Goal: Information Seeking & Learning: Learn about a topic

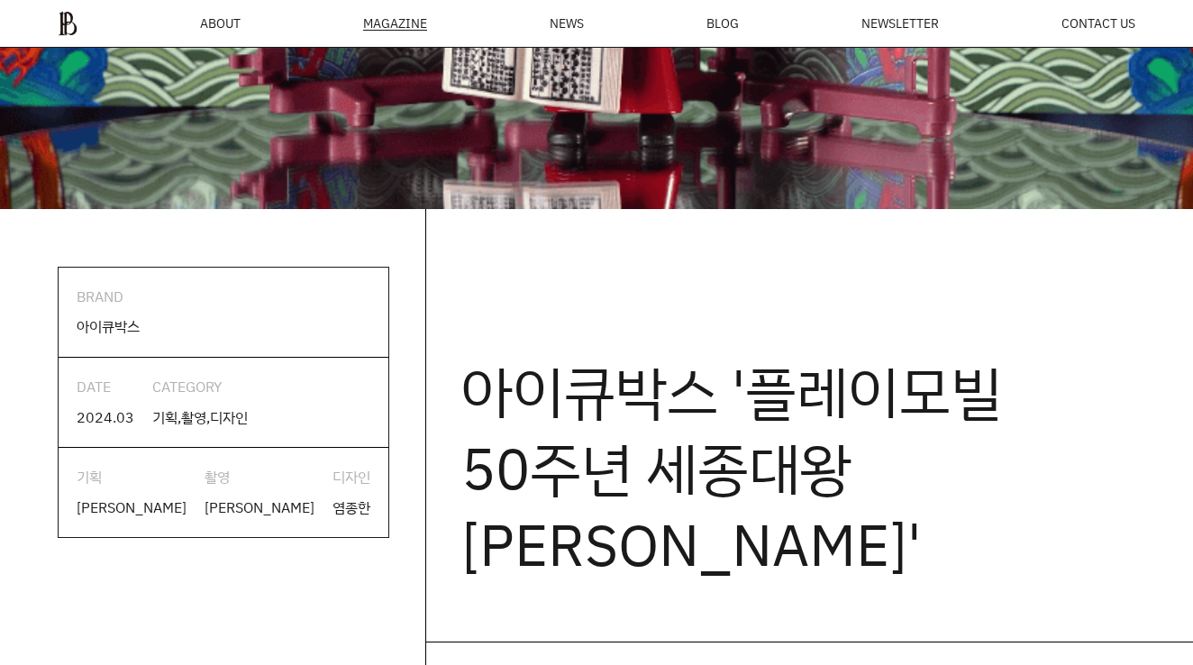
scroll to position [753, 0]
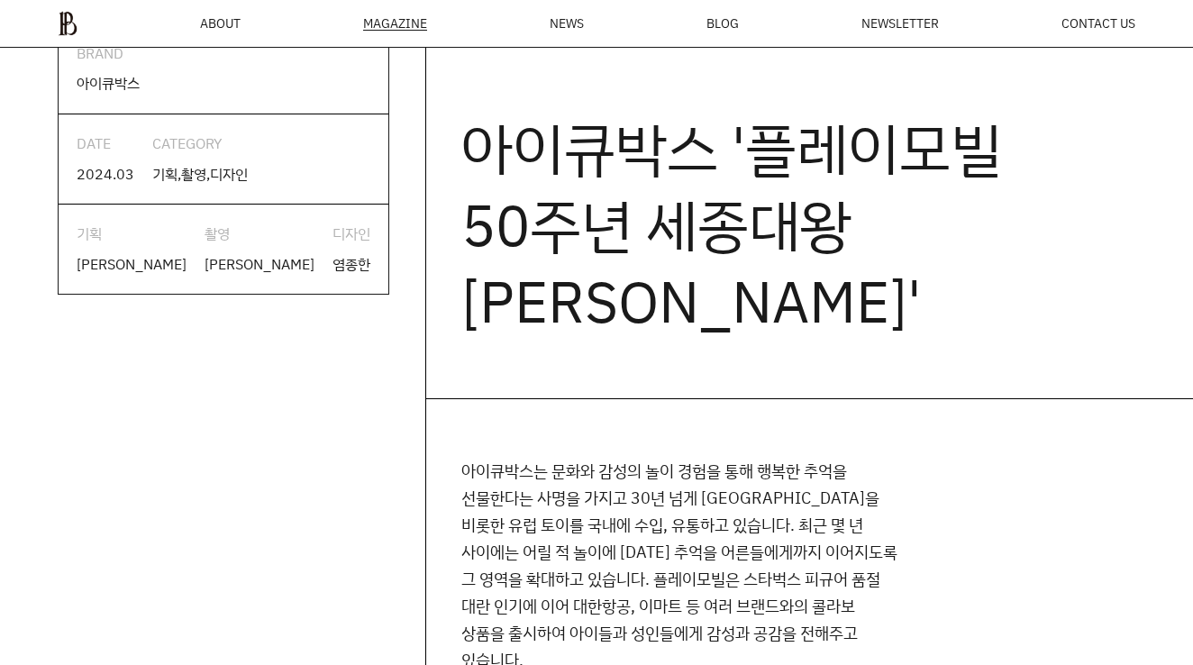
click at [585, 501] on p "아이큐박스는 문화와 감성의 놀이 경험을 통해 행복한 추억을 선물한다는 사명을 가지고 30년 넘게 [GEOGRAPHIC_DATA]을 비롯한 유럽…" at bounding box center [679, 565] width 437 height 216
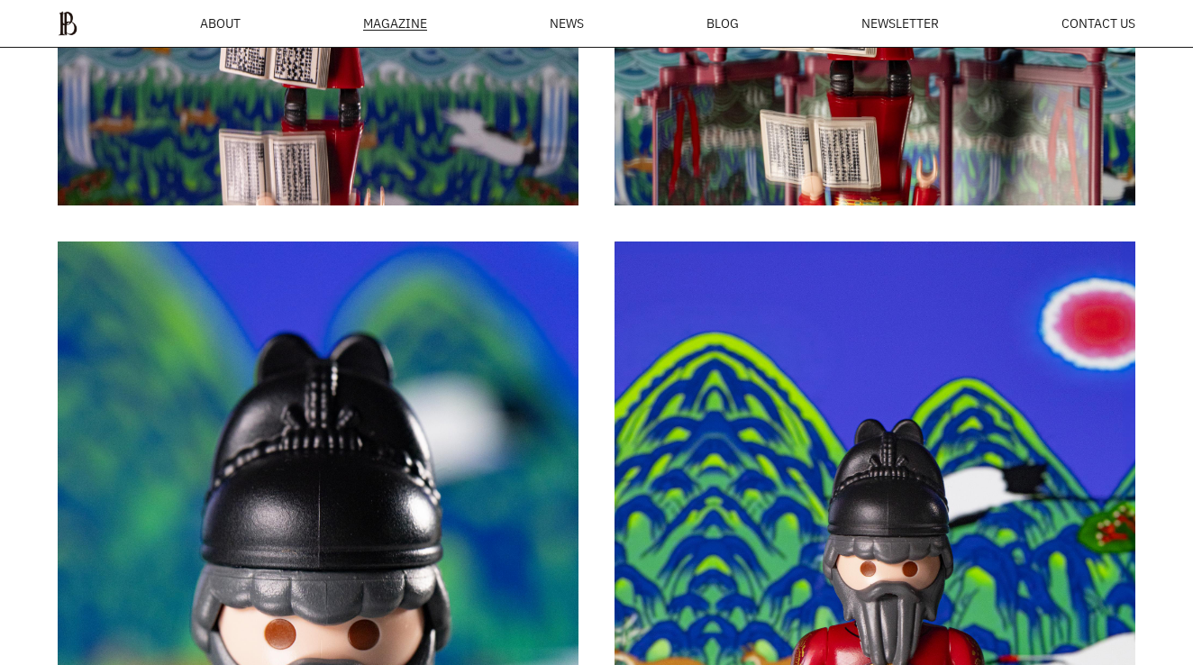
scroll to position [3890, 0]
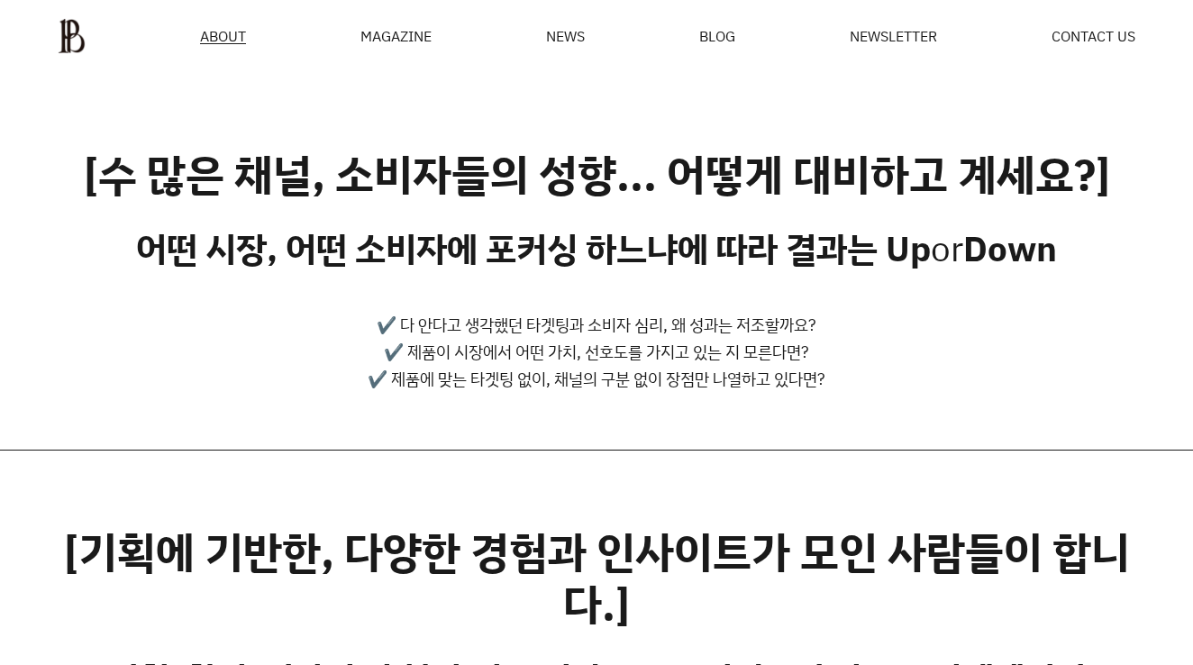
click at [680, 17] on div "ABOUT MAGAZINE SEE ALL OFF THE REC INSIDE BTYPLUS CURATION NEWS BLOG NEWSLETTER…" at bounding box center [596, 36] width 1193 height 73
click at [731, 40] on span "BLOG" at bounding box center [717, 36] width 36 height 14
click at [76, 28] on img at bounding box center [72, 36] width 28 height 36
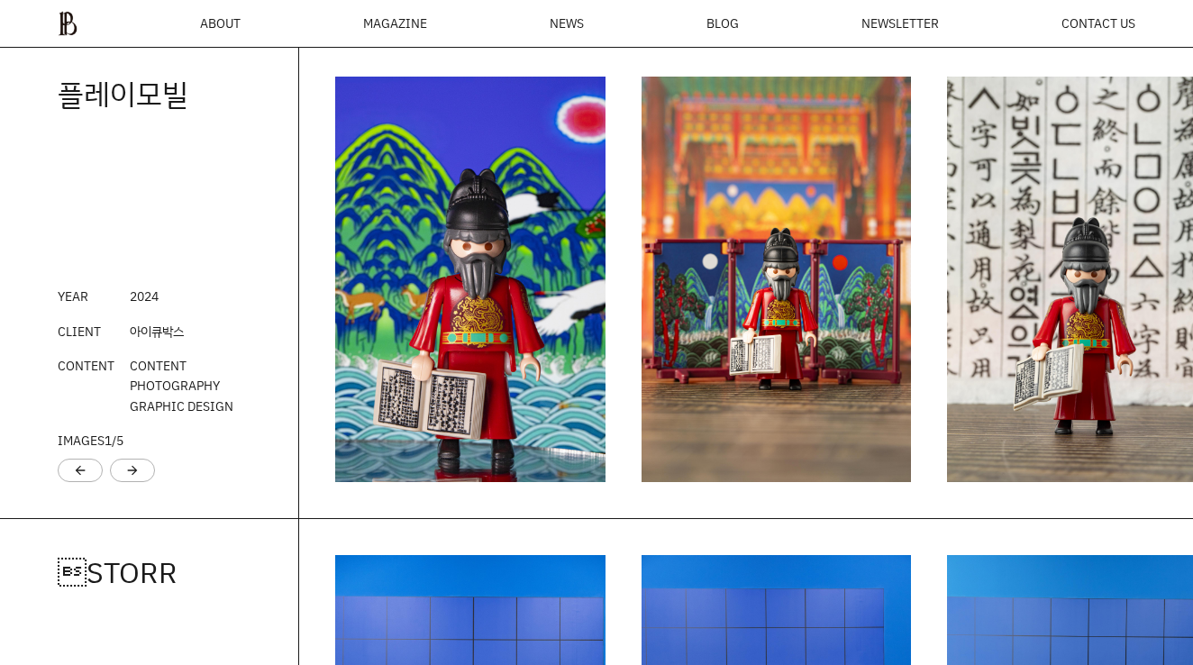
scroll to position [2072, 0]
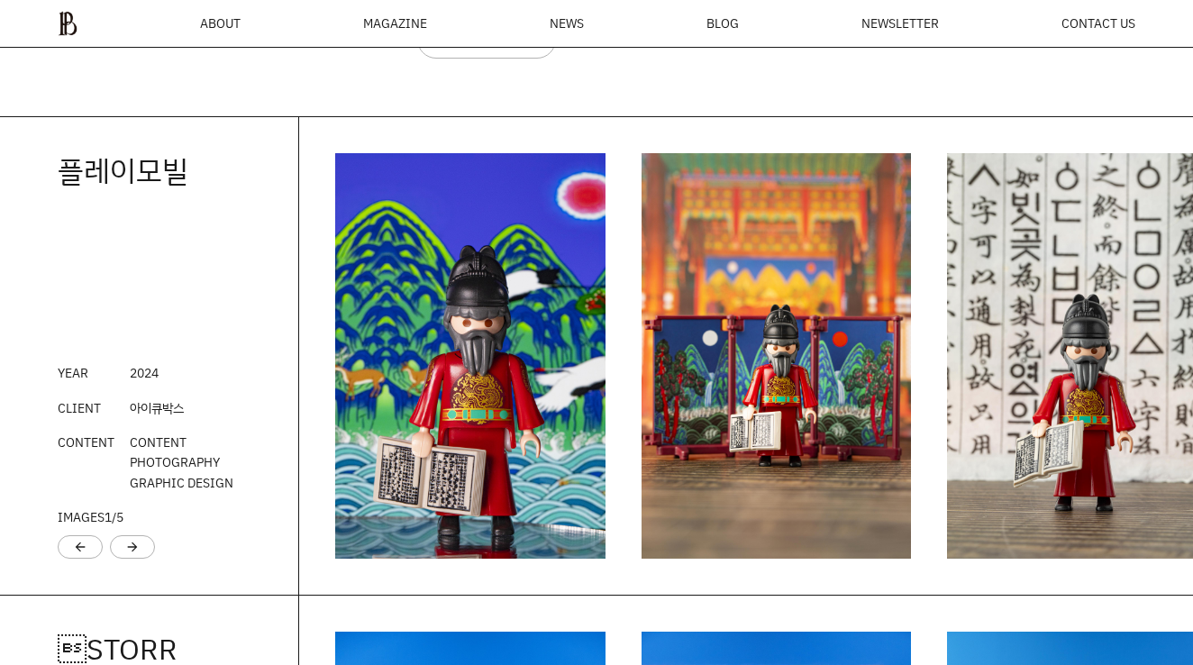
click at [228, 12] on ul "ABOUT MAGAZINE SEE ALL OFF THE REC INSIDE BTYPLUS CURATION NEWS BLOG NEWSLETTER…" at bounding box center [597, 23] width 1078 height 25
click at [226, 25] on span "ABOUT" at bounding box center [220, 23] width 41 height 13
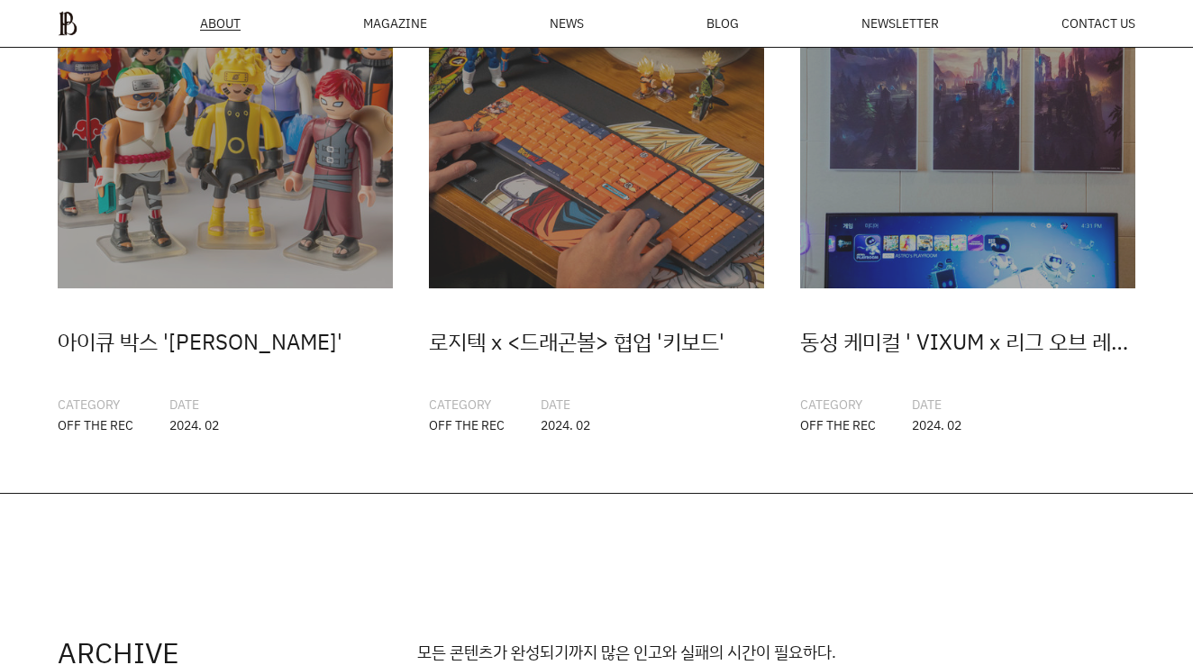
scroll to position [3369, 0]
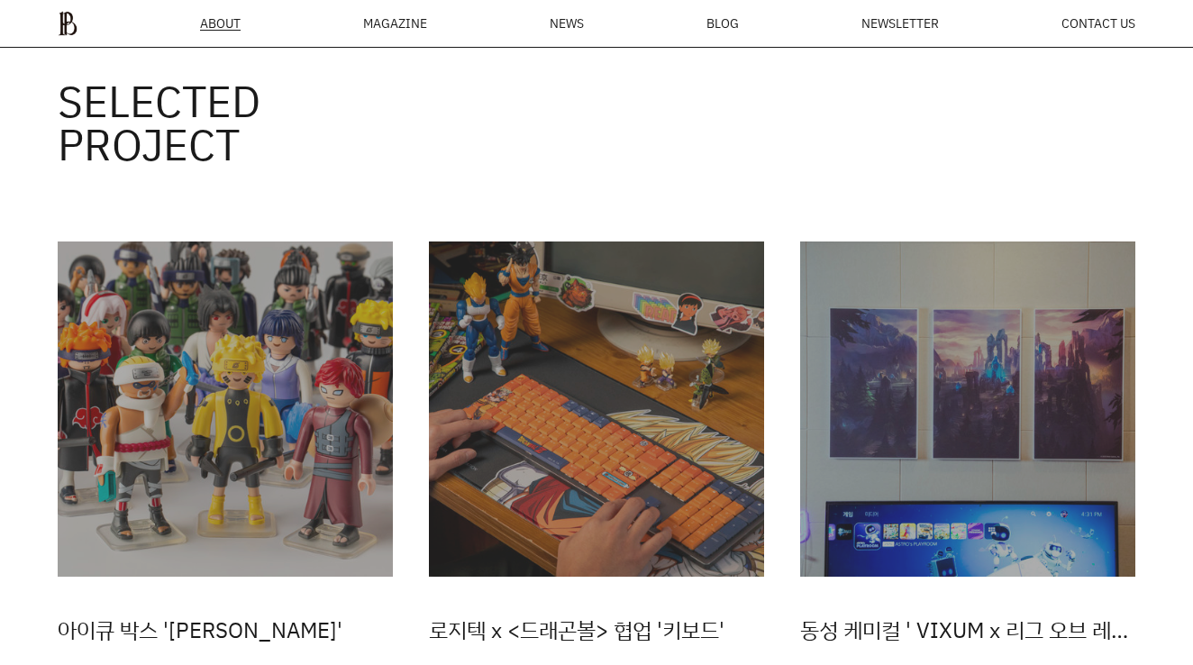
click at [385, 33] on ul "ABOUT MAGAZINE SEE ALL OFF THE REC INSIDE BTYPLUS CURATION NEWS BLOG NEWSLETTER…" at bounding box center [597, 23] width 1078 height 25
click at [388, 23] on div "MAGAZINE" at bounding box center [395, 23] width 64 height 13
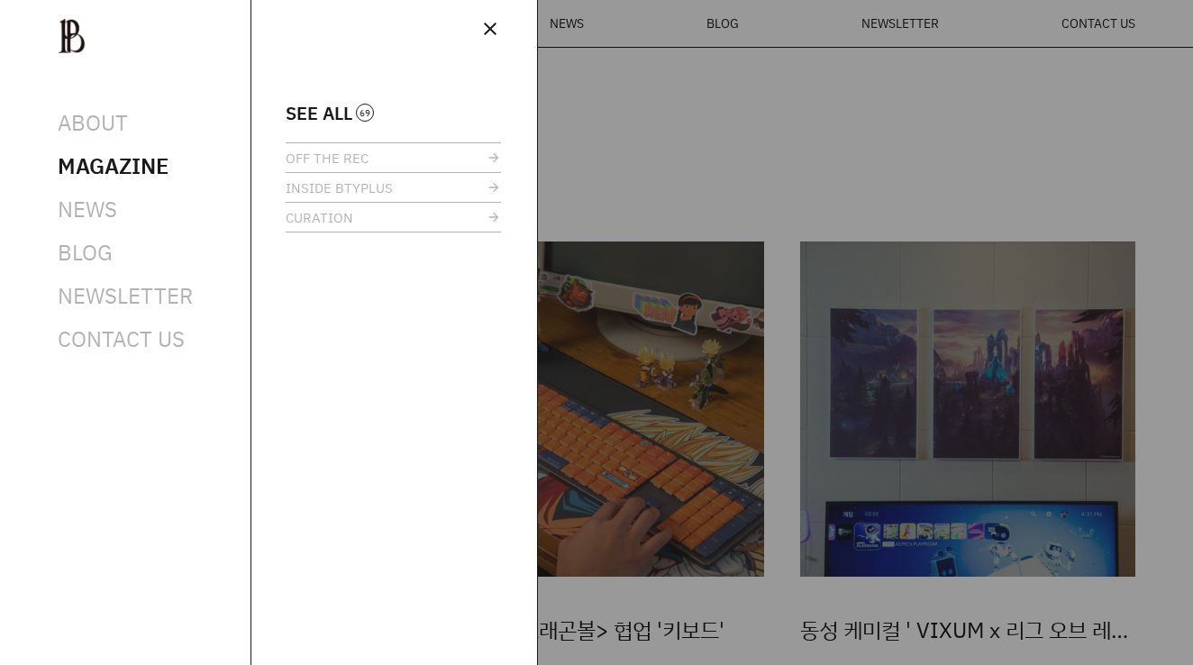
click at [603, 105] on div at bounding box center [596, 332] width 1193 height 665
click at [620, 24] on div at bounding box center [596, 332] width 1193 height 665
click at [489, 32] on span "close" at bounding box center [490, 29] width 22 height 22
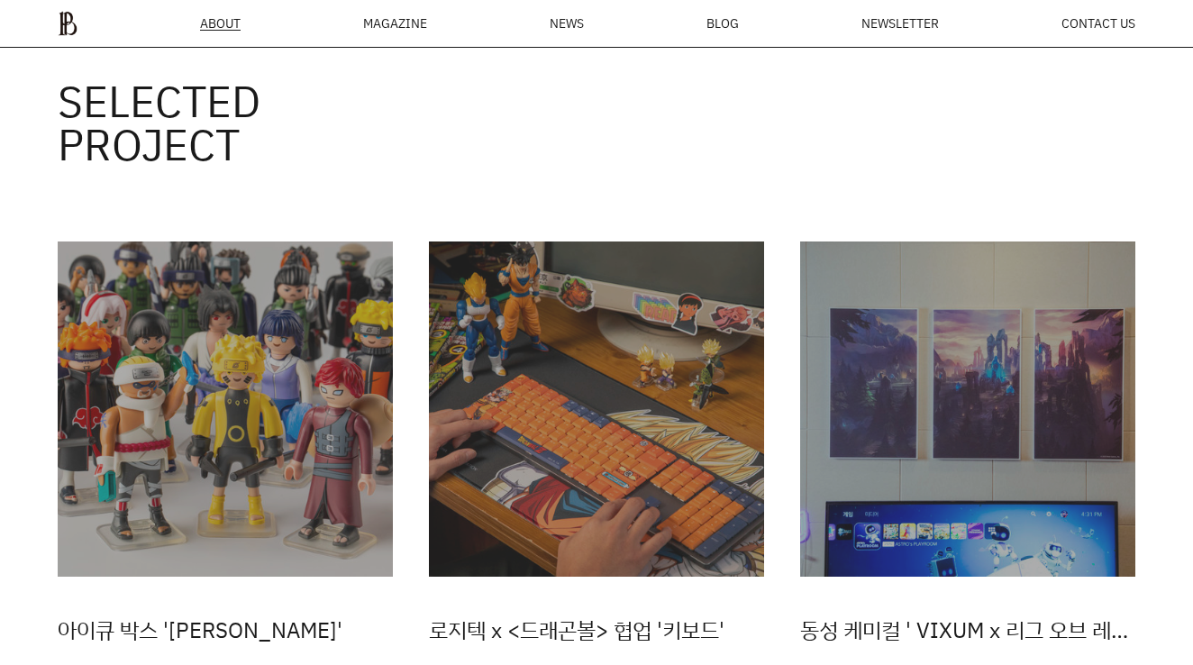
click at [542, 23] on ul "ABOUT MAGAZINE SEE ALL OFF THE REC INSIDE BTYPLUS CURATION NEWS BLOG NEWSLETTER…" at bounding box center [597, 23] width 1078 height 25
click at [562, 23] on span "NEWS" at bounding box center [567, 23] width 34 height 13
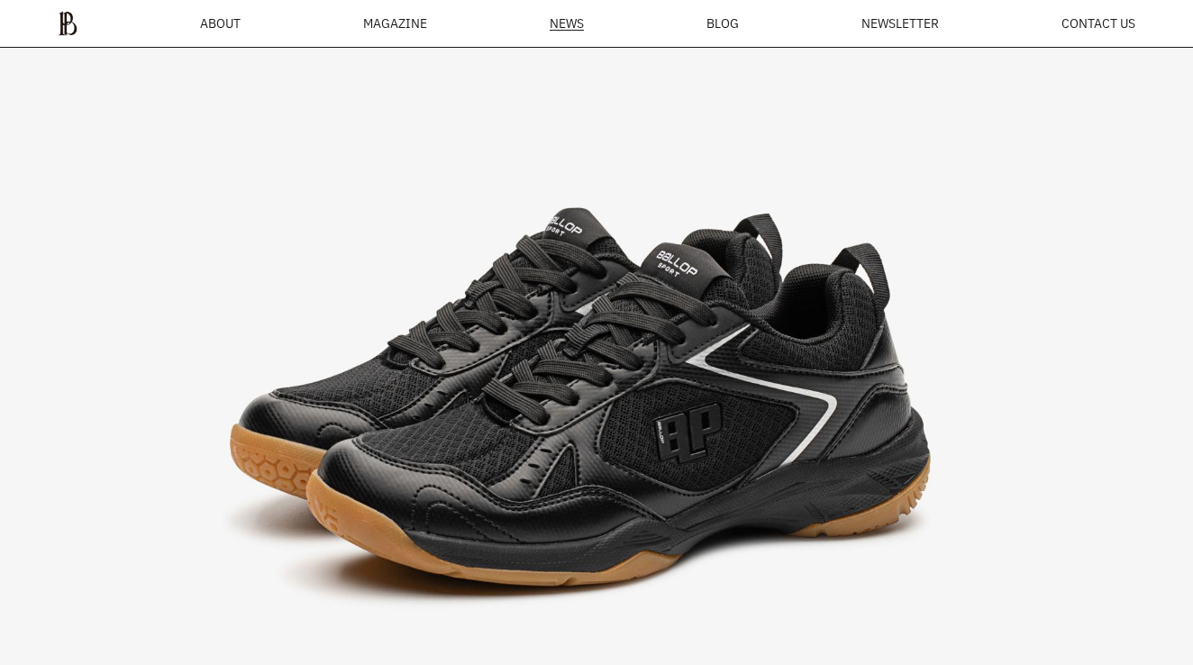
scroll to position [458, 0]
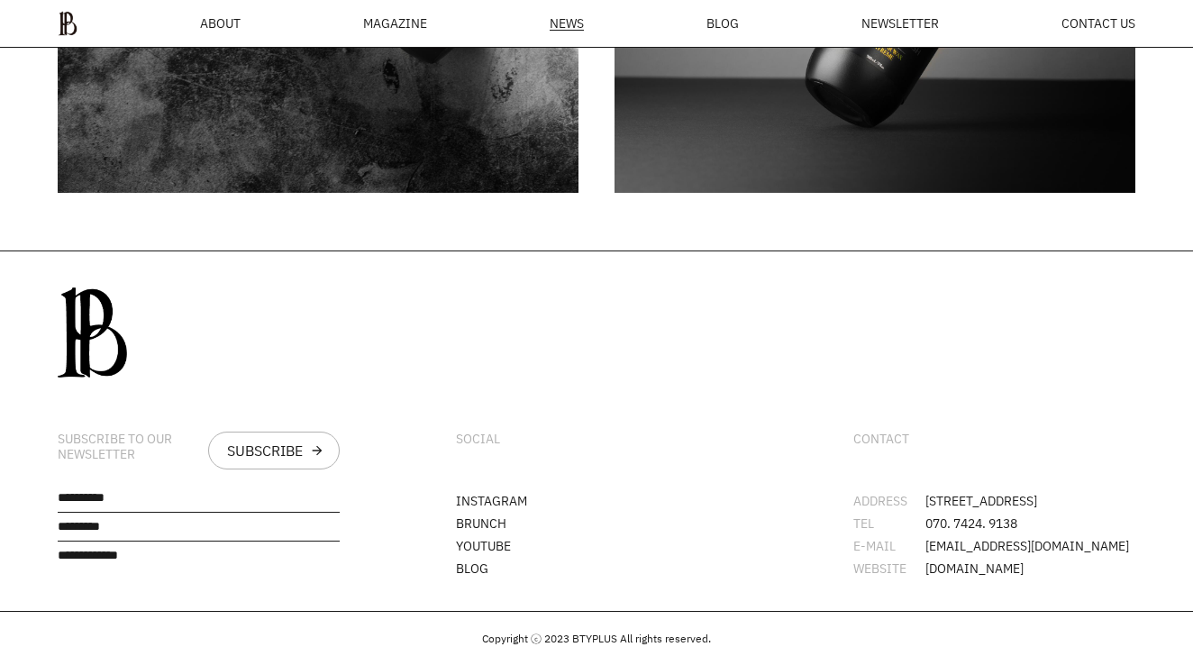
scroll to position [9844, 0]
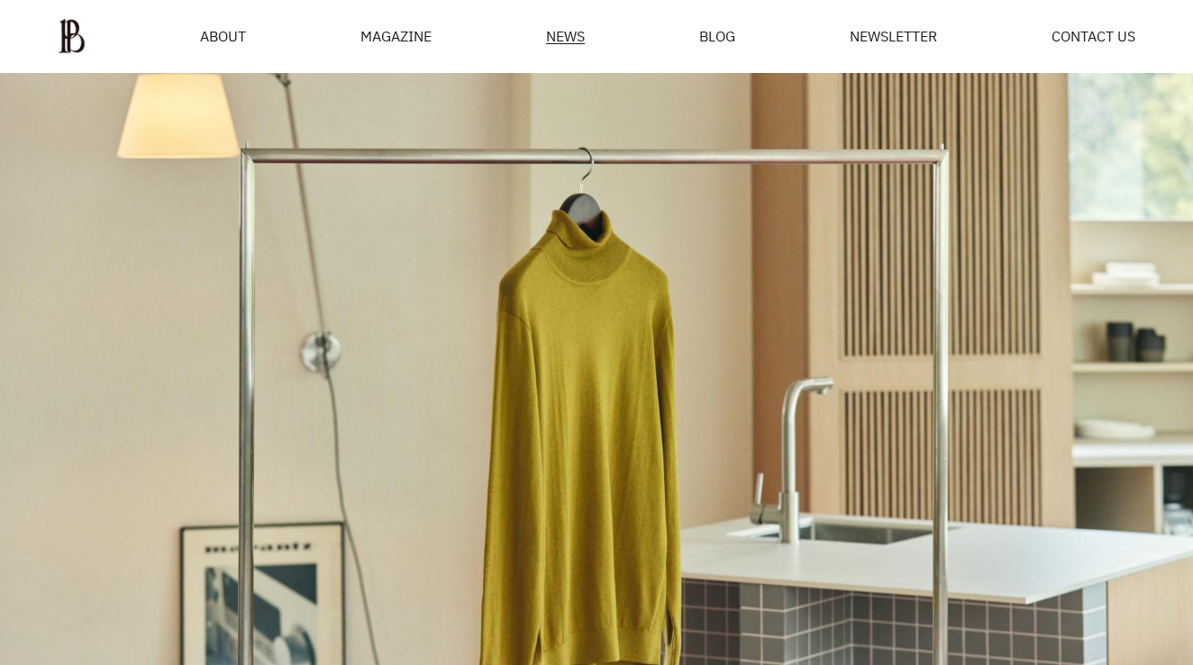
click at [717, 30] on span "BLOG" at bounding box center [717, 36] width 36 height 14
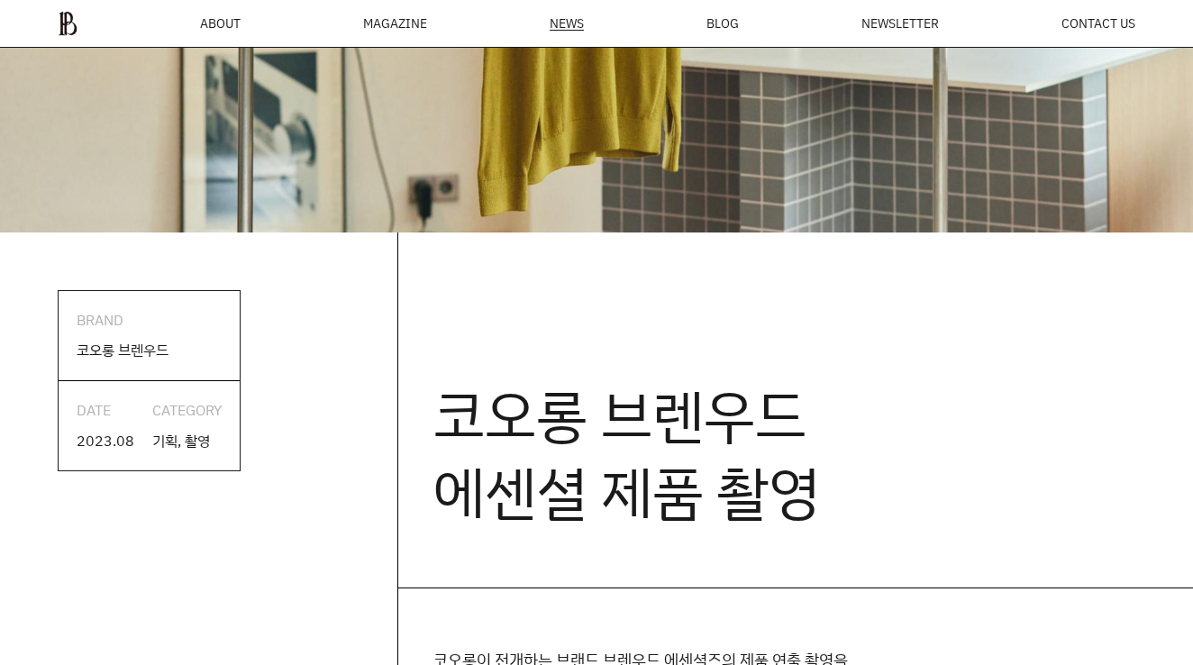
scroll to position [638, 0]
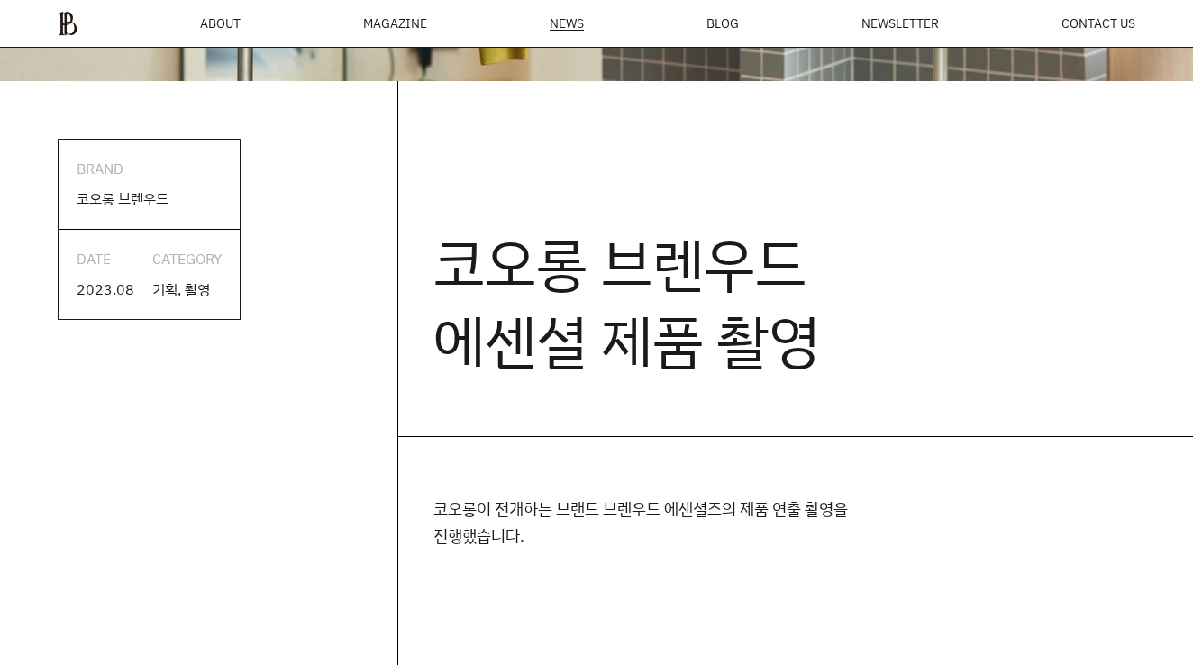
drag, startPoint x: 445, startPoint y: 289, endPoint x: 886, endPoint y: 298, distance: 440.7
click at [880, 298] on h2 "코오롱 브렌우드 에센셜 제품 촬영" at bounding box center [795, 259] width 796 height 356
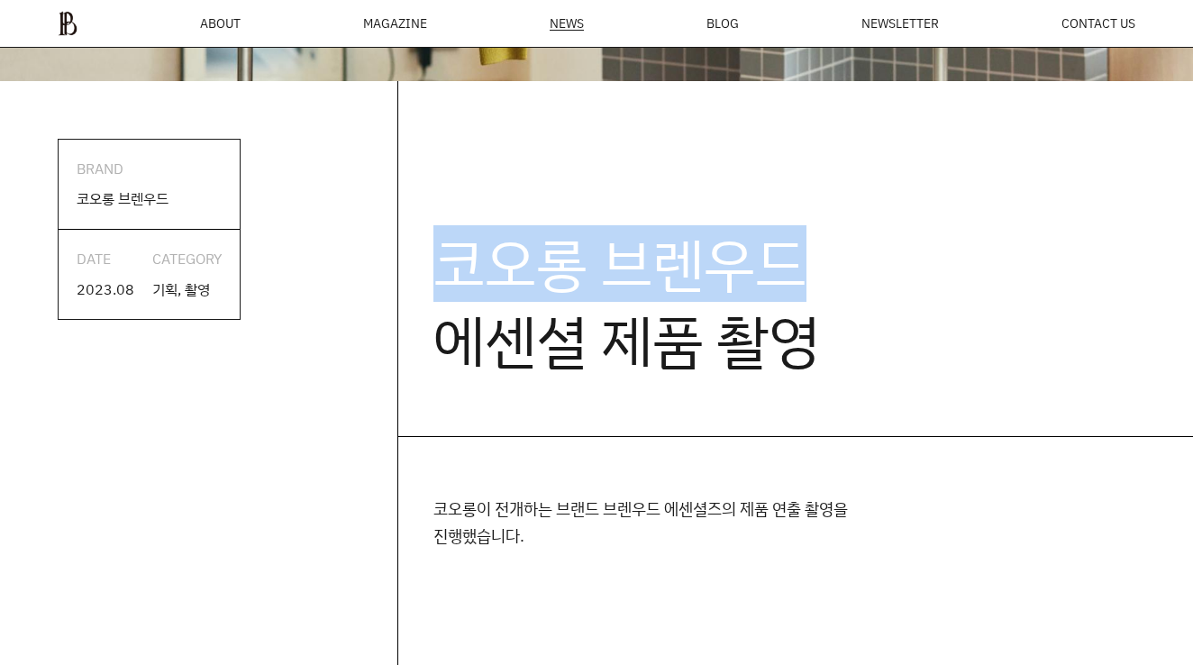
click at [886, 298] on h2 "코오롱 브렌우드 에센셜 제품 촬영" at bounding box center [795, 259] width 796 height 356
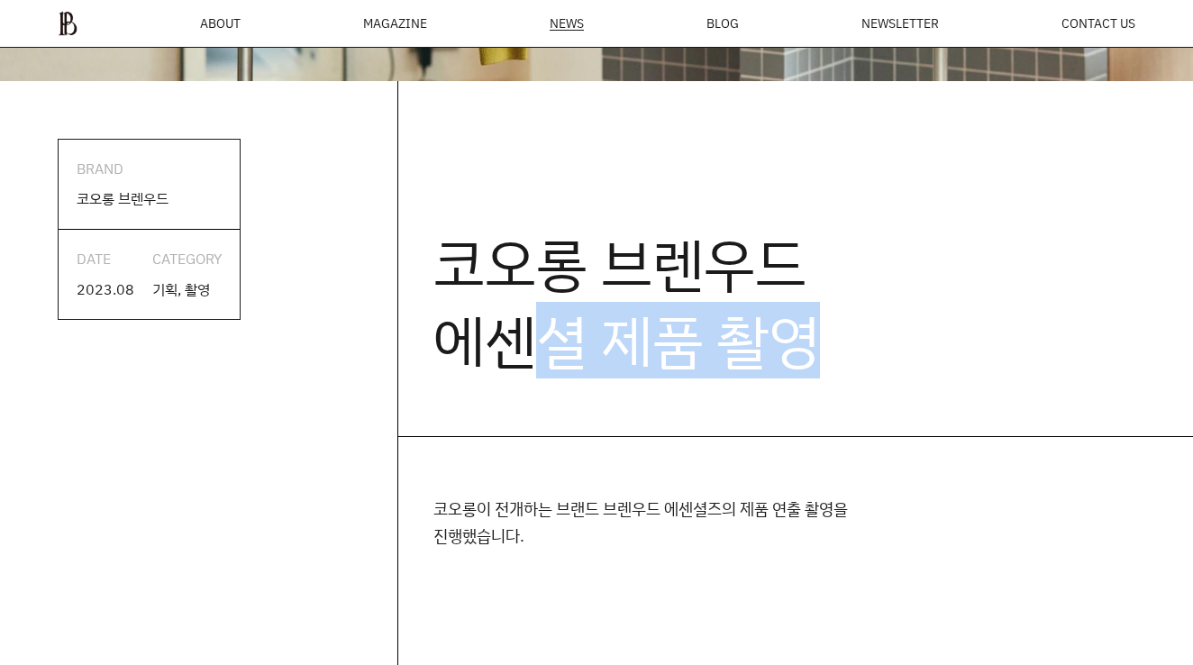
drag, startPoint x: 869, startPoint y: 355, endPoint x: 403, endPoint y: 292, distance: 471.0
click at [411, 295] on h2 "코오롱 브렌우드 에센셜 제품 촬영" at bounding box center [795, 259] width 796 height 356
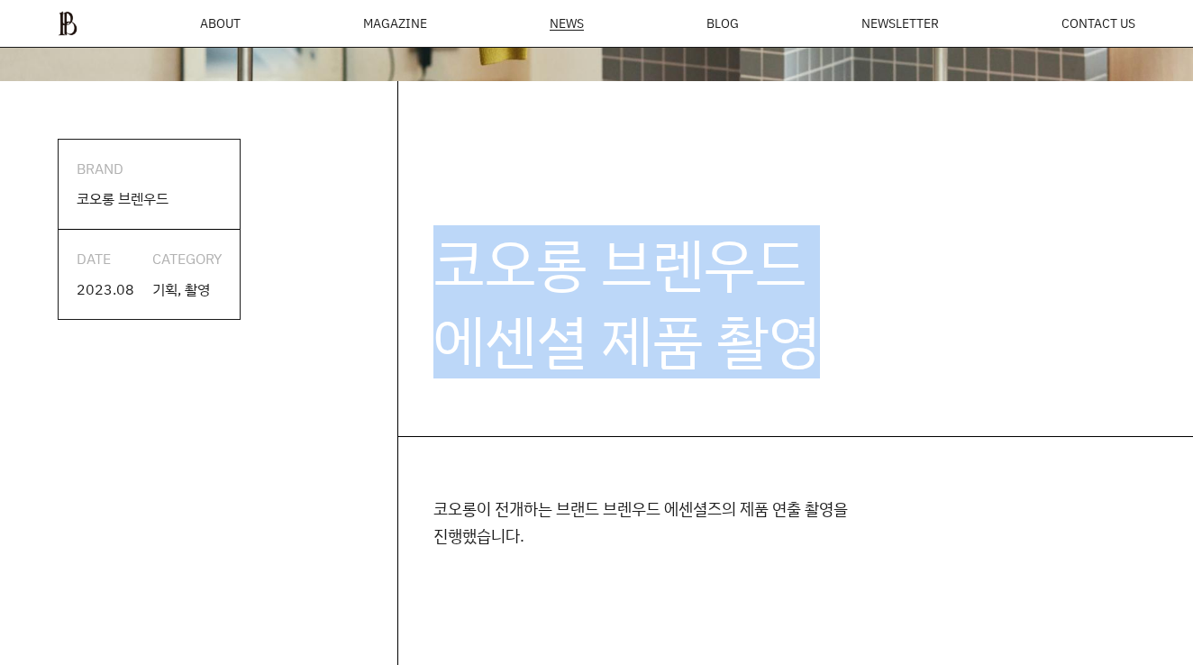
click at [403, 292] on h2 "코오롱 브렌우드 에센셜 제품 촬영" at bounding box center [795, 259] width 796 height 356
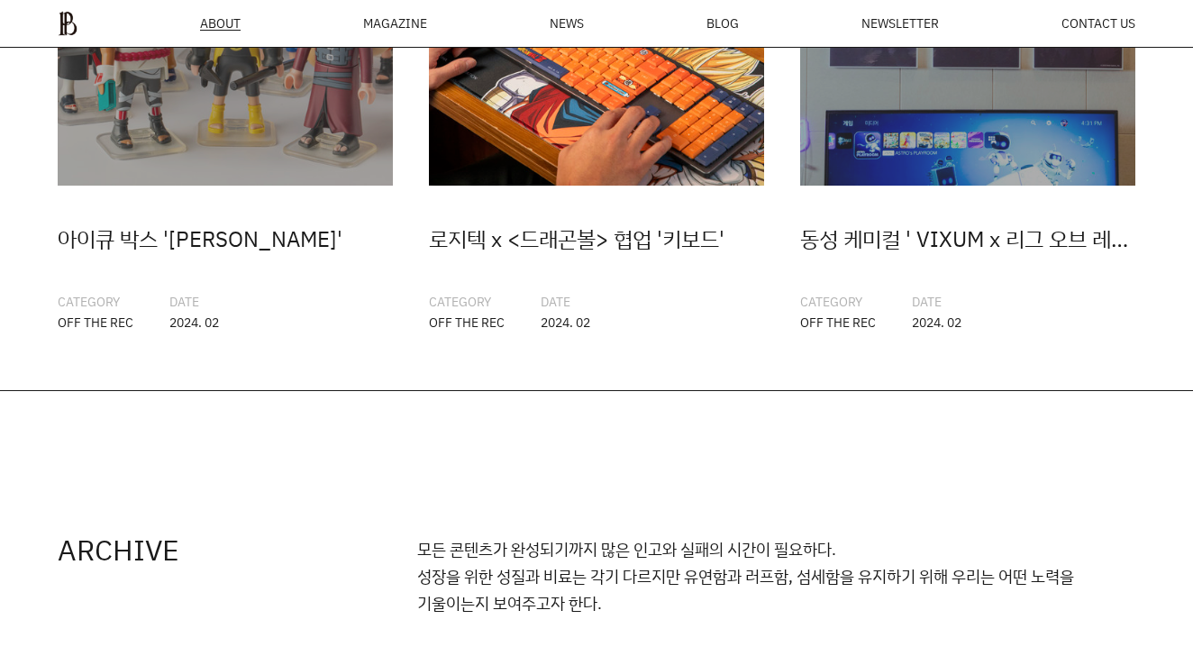
scroll to position [3762, 0]
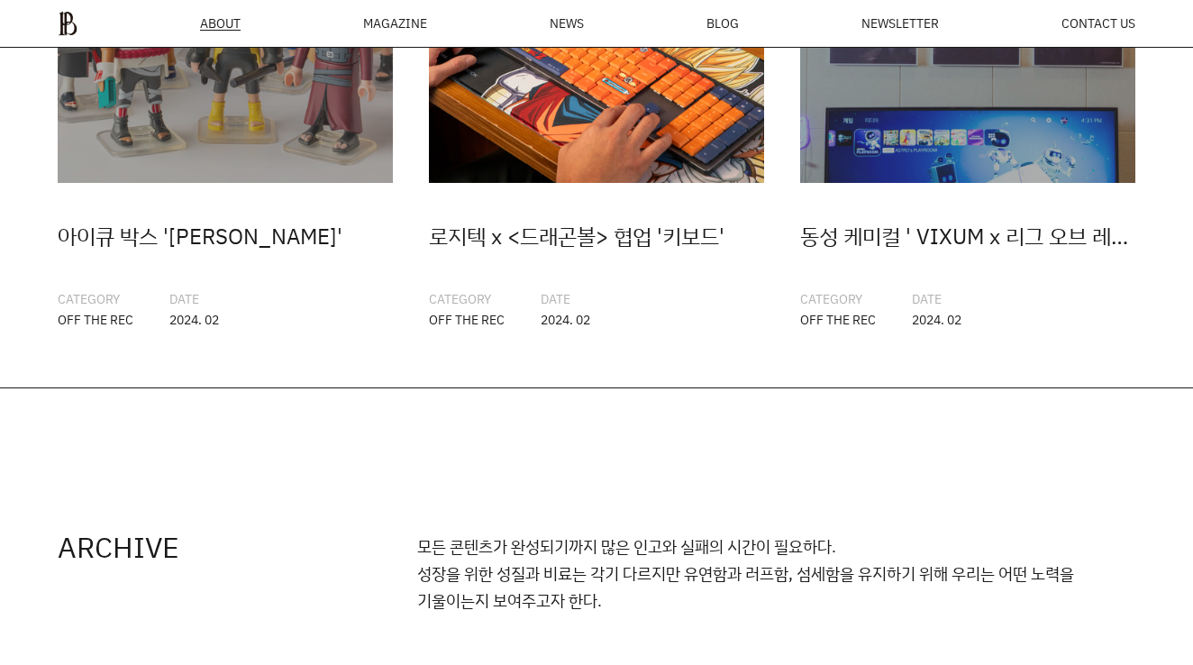
click at [639, 247] on div "로지텍 x <드래곤볼> 협업 '키보드'" at bounding box center [596, 236] width 335 height 34
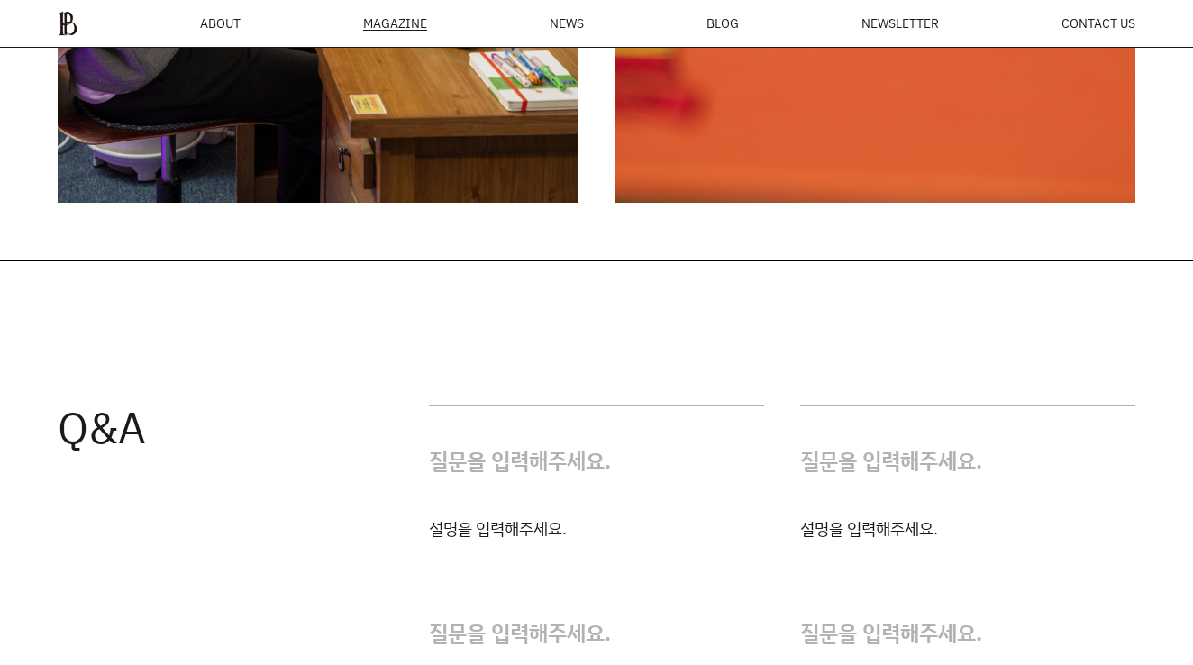
scroll to position [3790, 0]
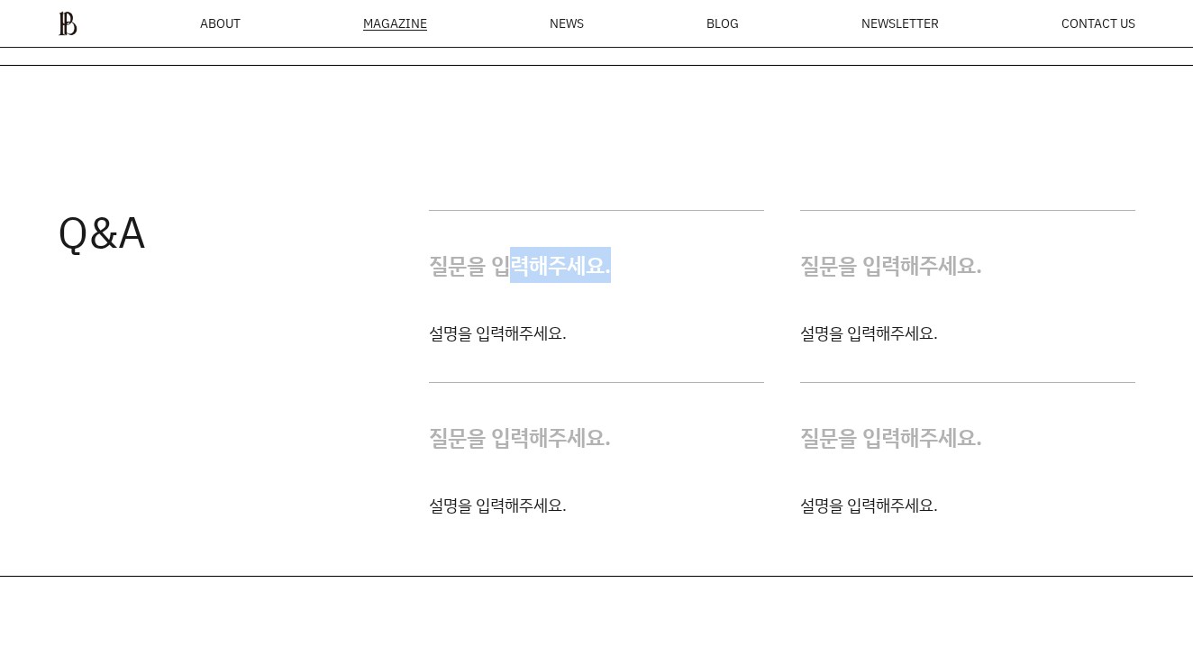
drag, startPoint x: 517, startPoint y: 173, endPoint x: 796, endPoint y: 174, distance: 278.4
click at [792, 210] on div "질문을 입력해주세요. 설명을 입력해주세요. 질문을 입력해주세요. 설명을 입력해주세요. 질문을 입력해주세요. 설명을 입력해주세요. 질문을 입력해…" at bounding box center [782, 364] width 706 height 308
click at [796, 210] on div "질문을 입력해주세요. 설명을 입력해주세요. 질문을 입력해주세요. 설명을 입력해주세요. 질문을 입력해주세요. 설명을 입력해주세요. 질문을 입력해…" at bounding box center [782, 364] width 706 height 308
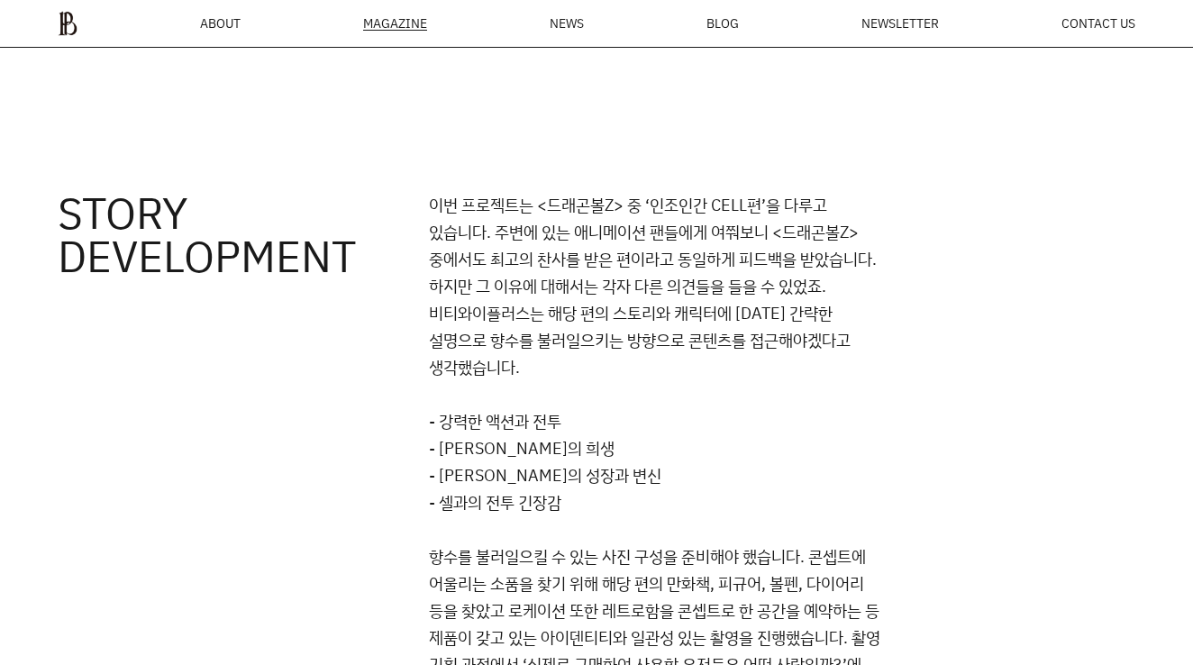
scroll to position [4140, 0]
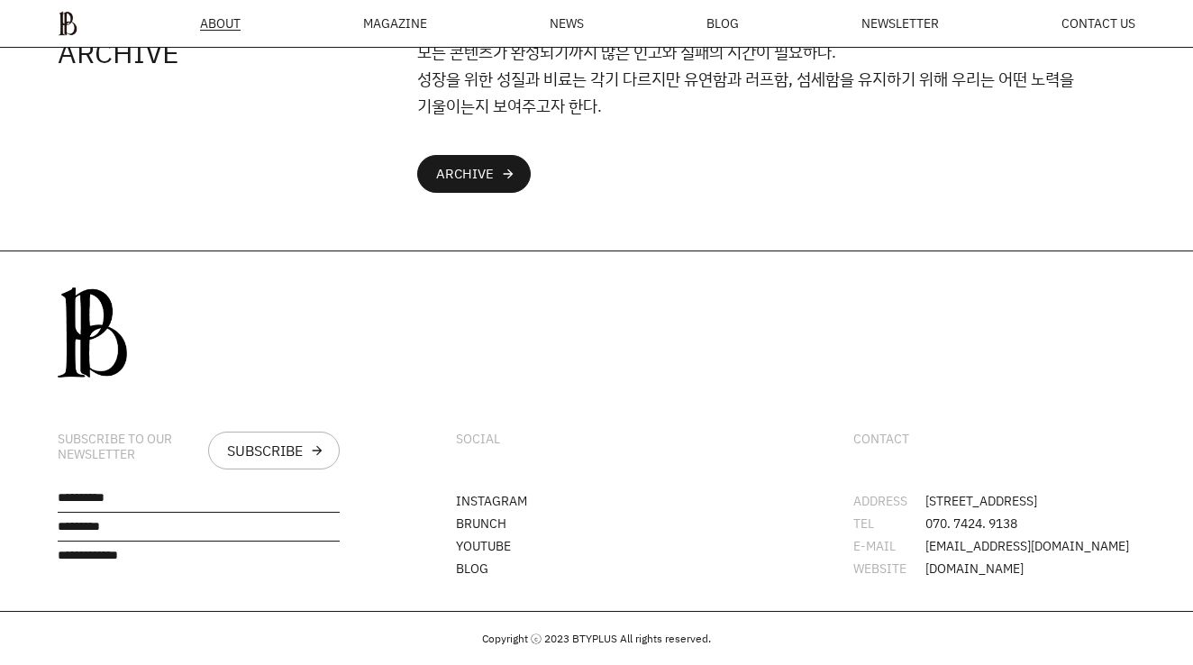
scroll to position [3451, 0]
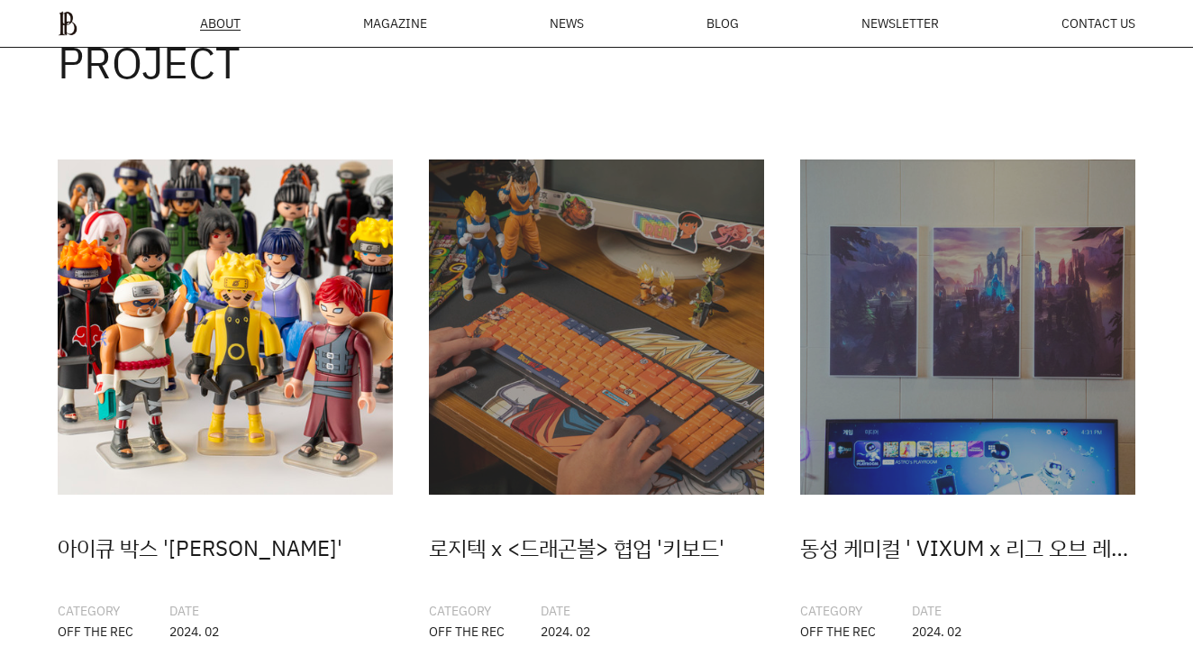
click at [231, 349] on img at bounding box center [225, 326] width 335 height 335
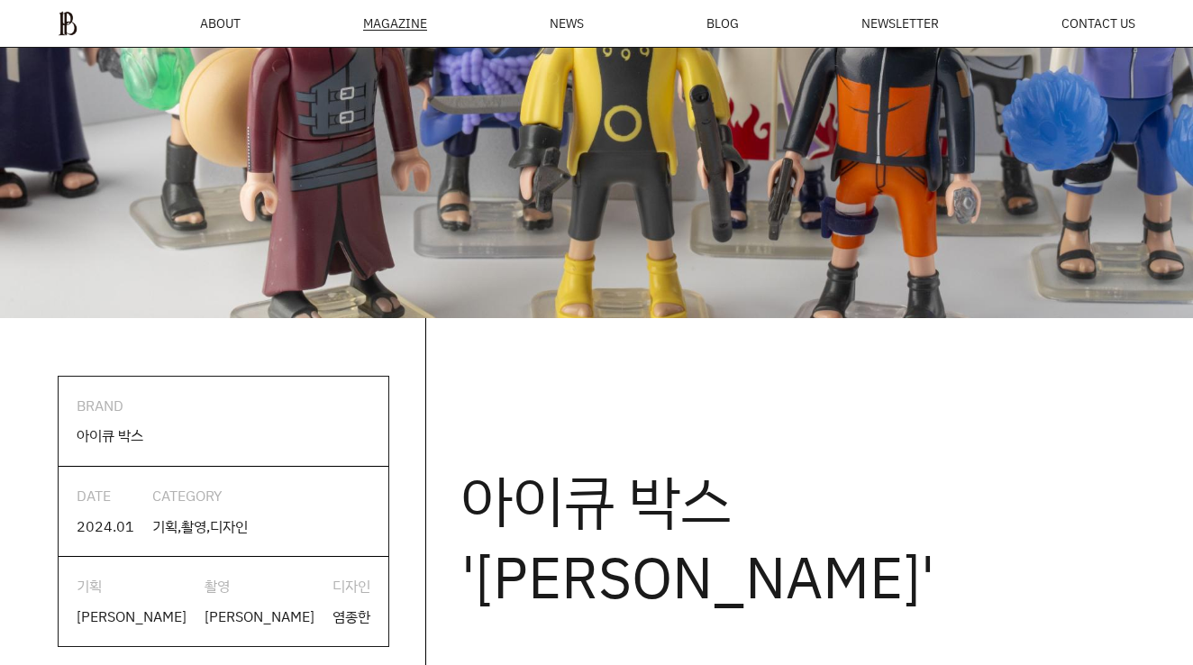
scroll to position [1383, 0]
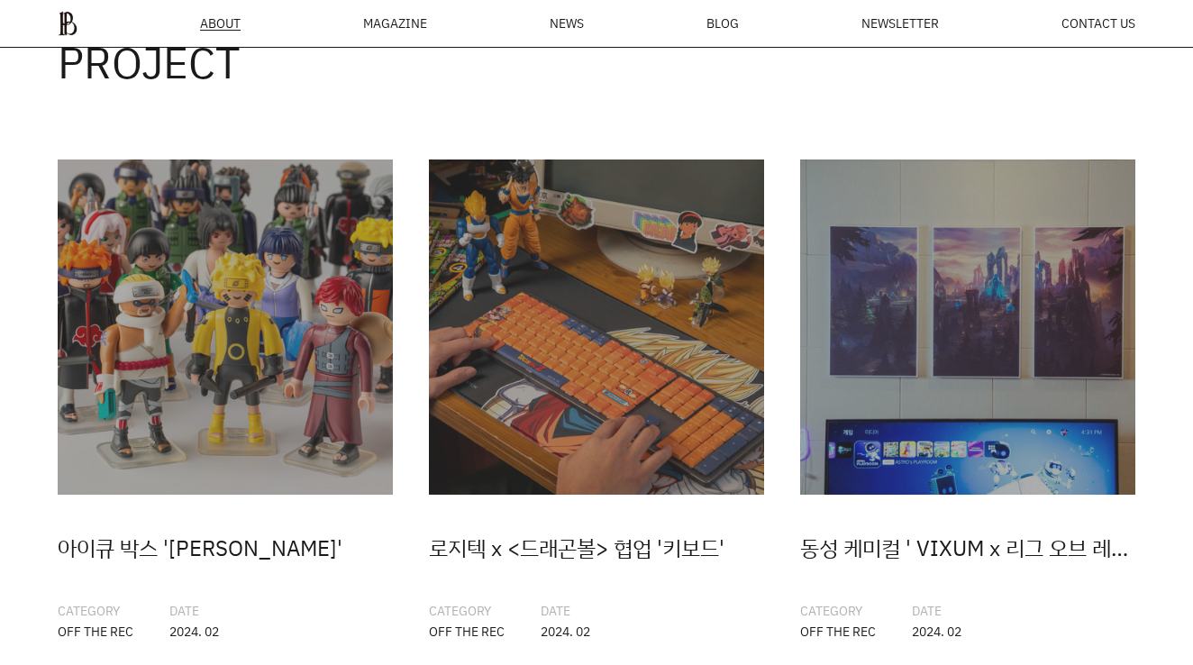
scroll to position [1937, 0]
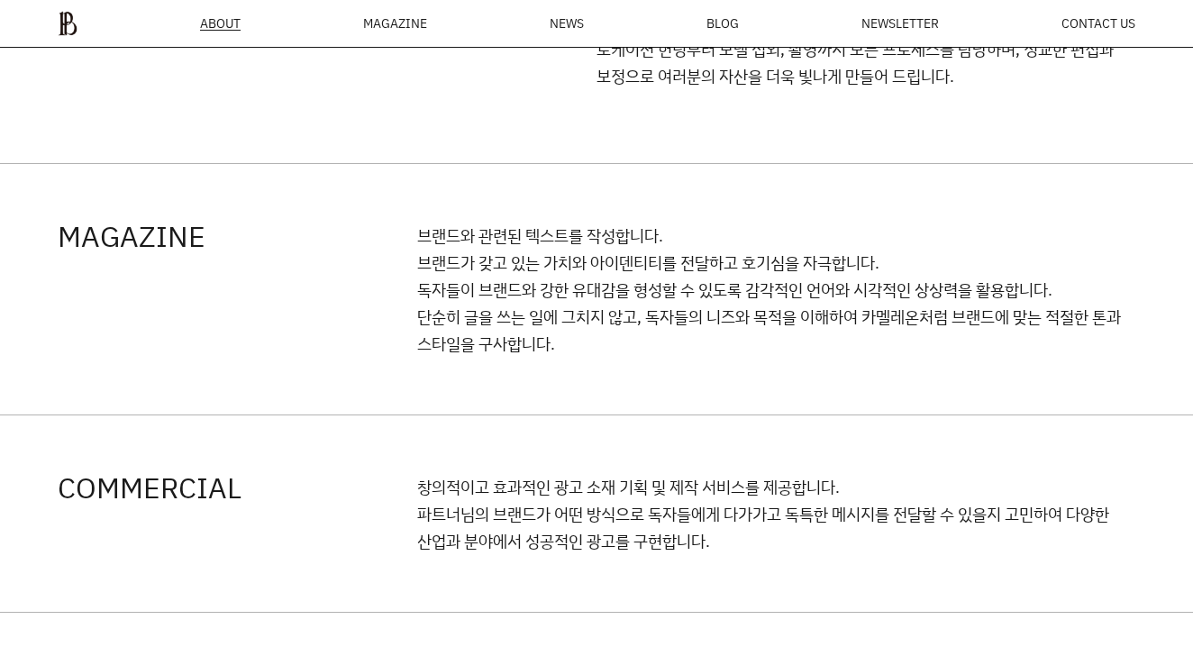
click at [59, 4] on div "ABOUT MAGAZINE SEE ALL OFF THE REC INSIDE BTYPLUS CURATION NEWS BLOG NEWSLETTER…" at bounding box center [596, 24] width 1193 height 48
click at [58, 35] on img at bounding box center [68, 23] width 20 height 25
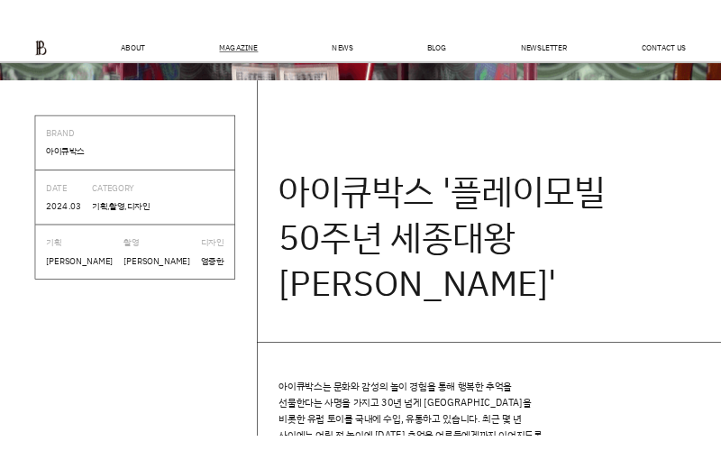
scroll to position [644, 0]
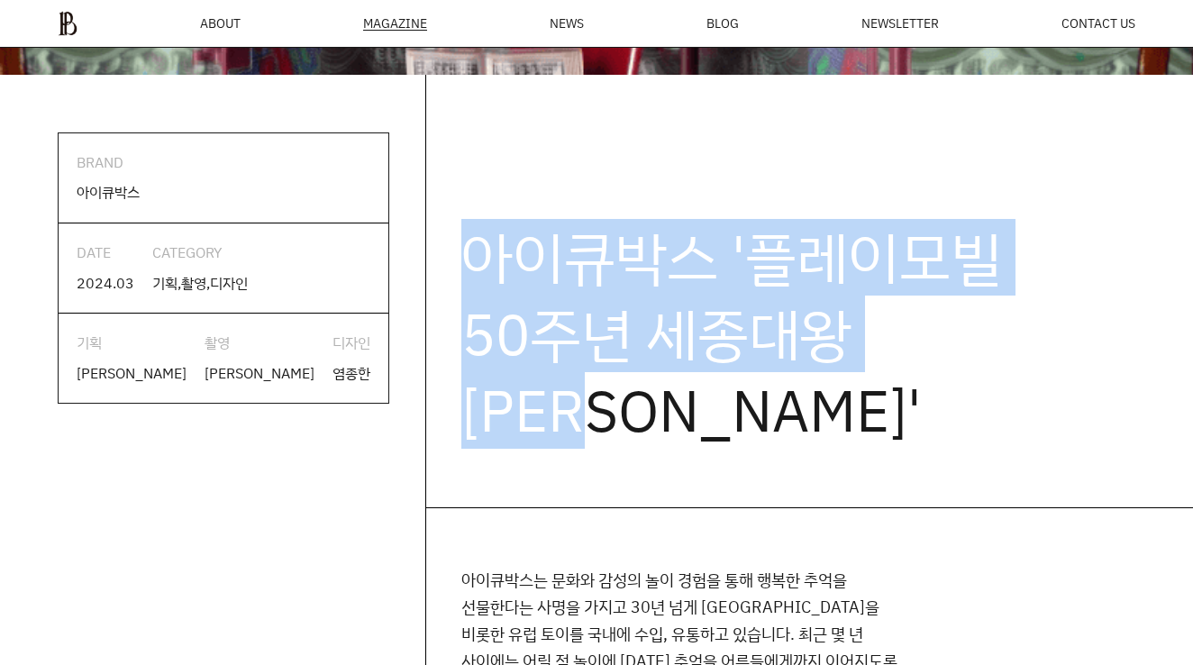
drag, startPoint x: 438, startPoint y: 233, endPoint x: 1206, endPoint y: 379, distance: 781.4
